Goal: Use online tool/utility: Utilize a website feature to perform a specific function

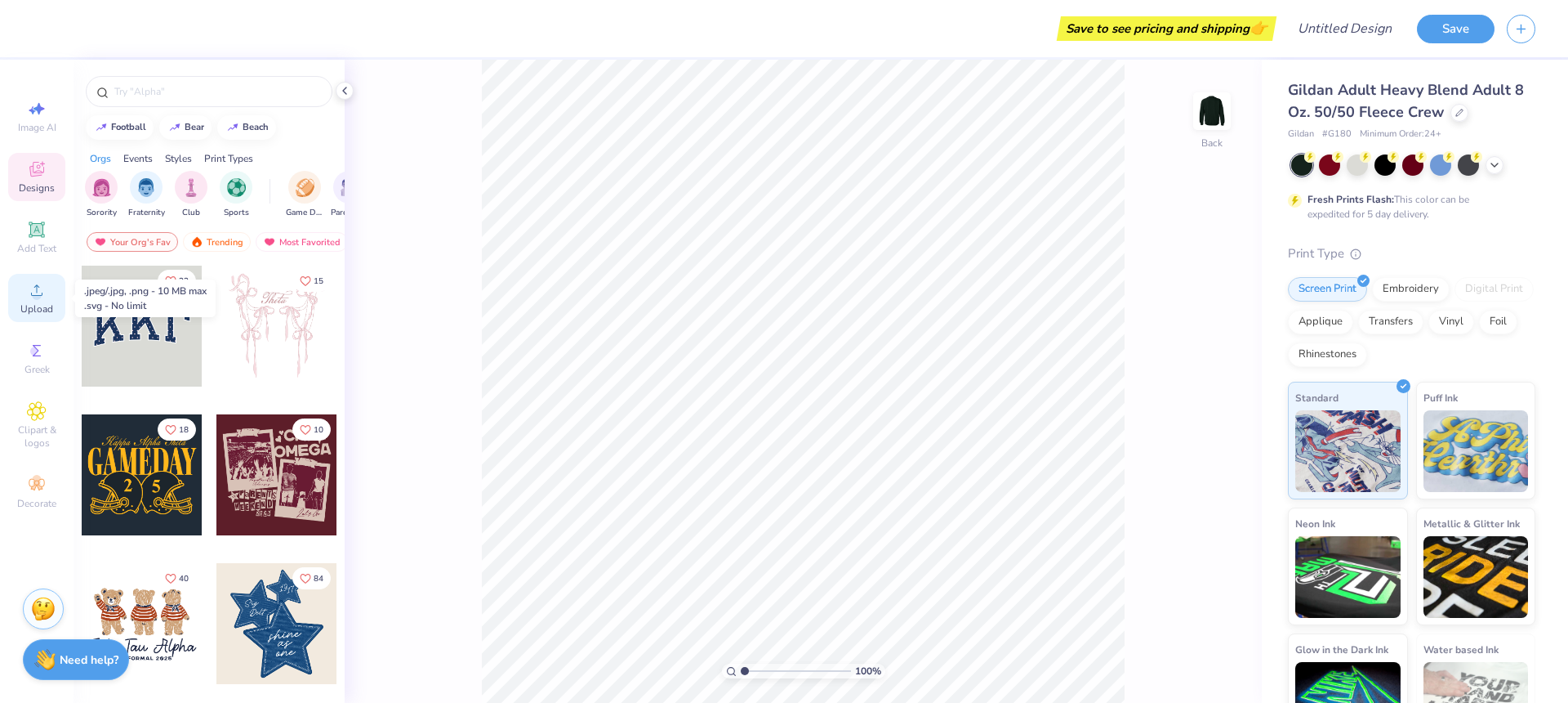
click at [37, 281] on icon at bounding box center [37, 291] width 20 height 20
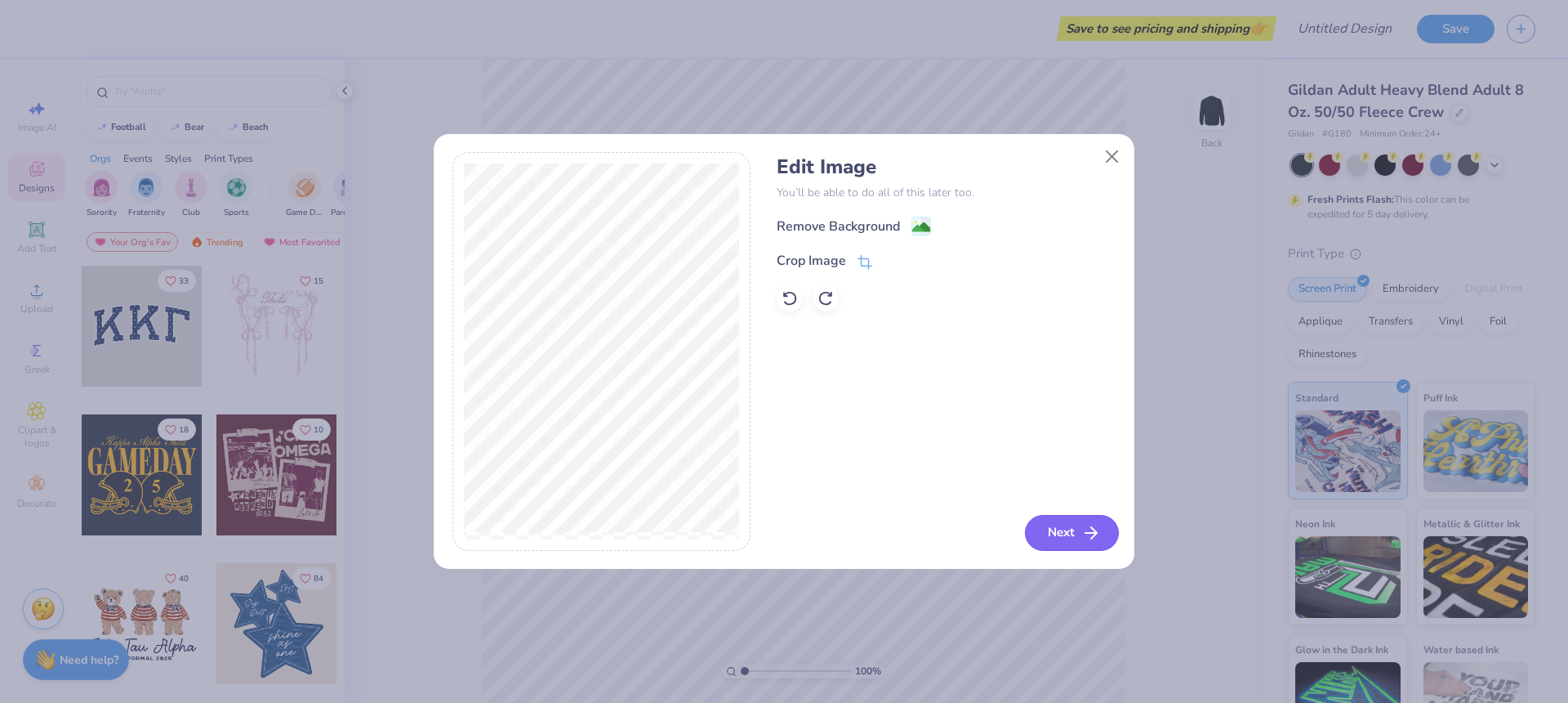
click at [1060, 528] on button "Next" at bounding box center [1072, 533] width 94 height 36
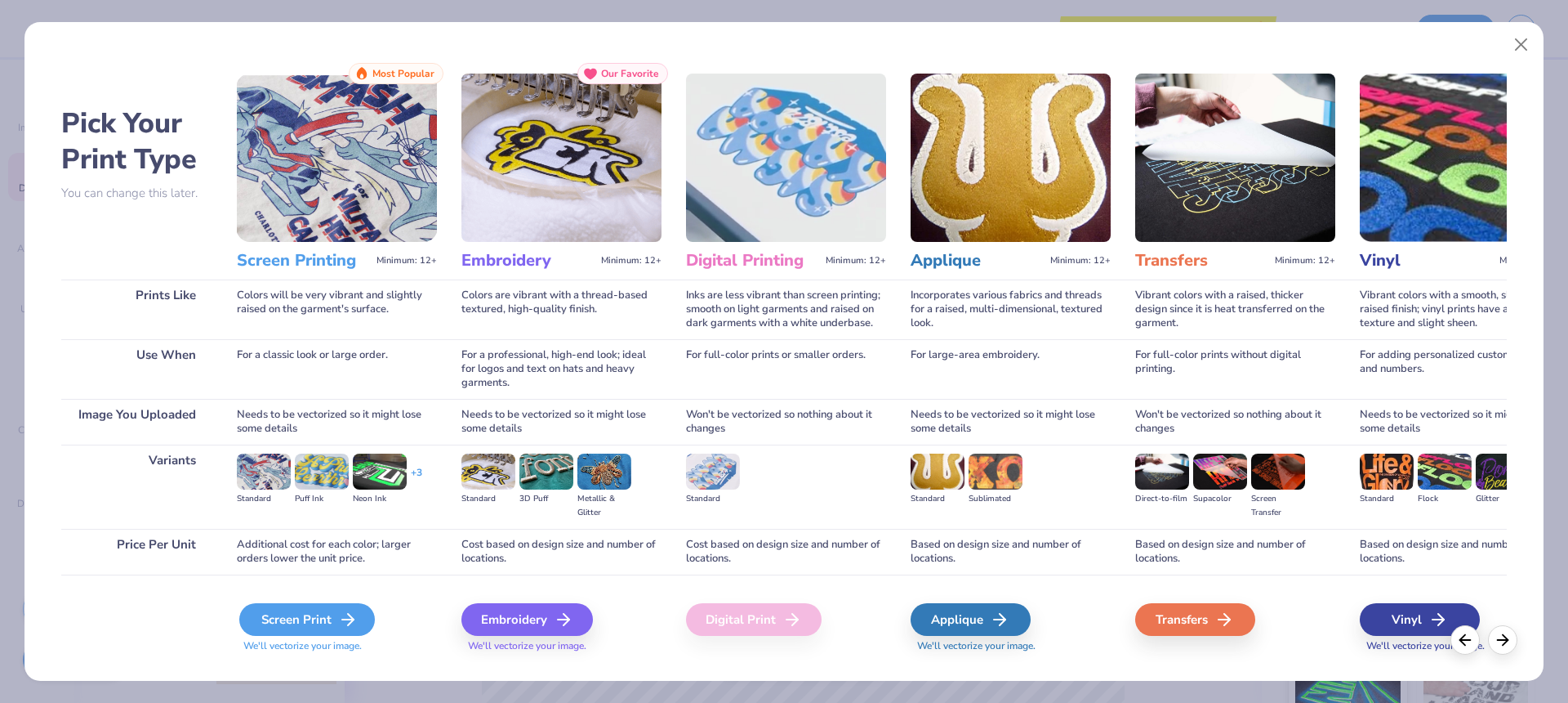
click at [309, 620] on div "Screen Print" at bounding box center [307, 620] width 136 height 33
